Goal: Task Accomplishment & Management: Use online tool/utility

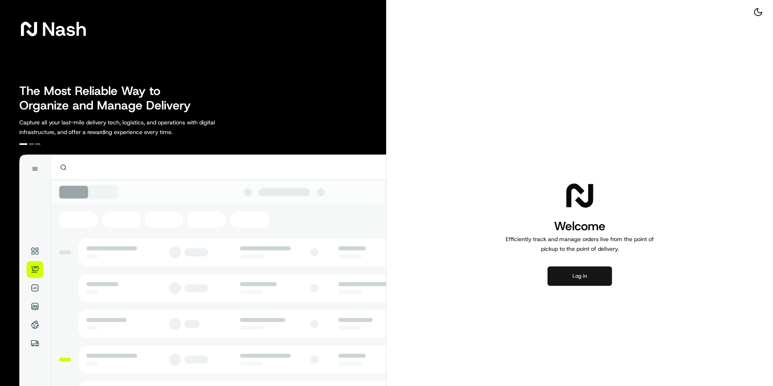
click at [587, 275] on button "Log in" at bounding box center [580, 276] width 64 height 19
